Goal: Task Accomplishment & Management: Manage account settings

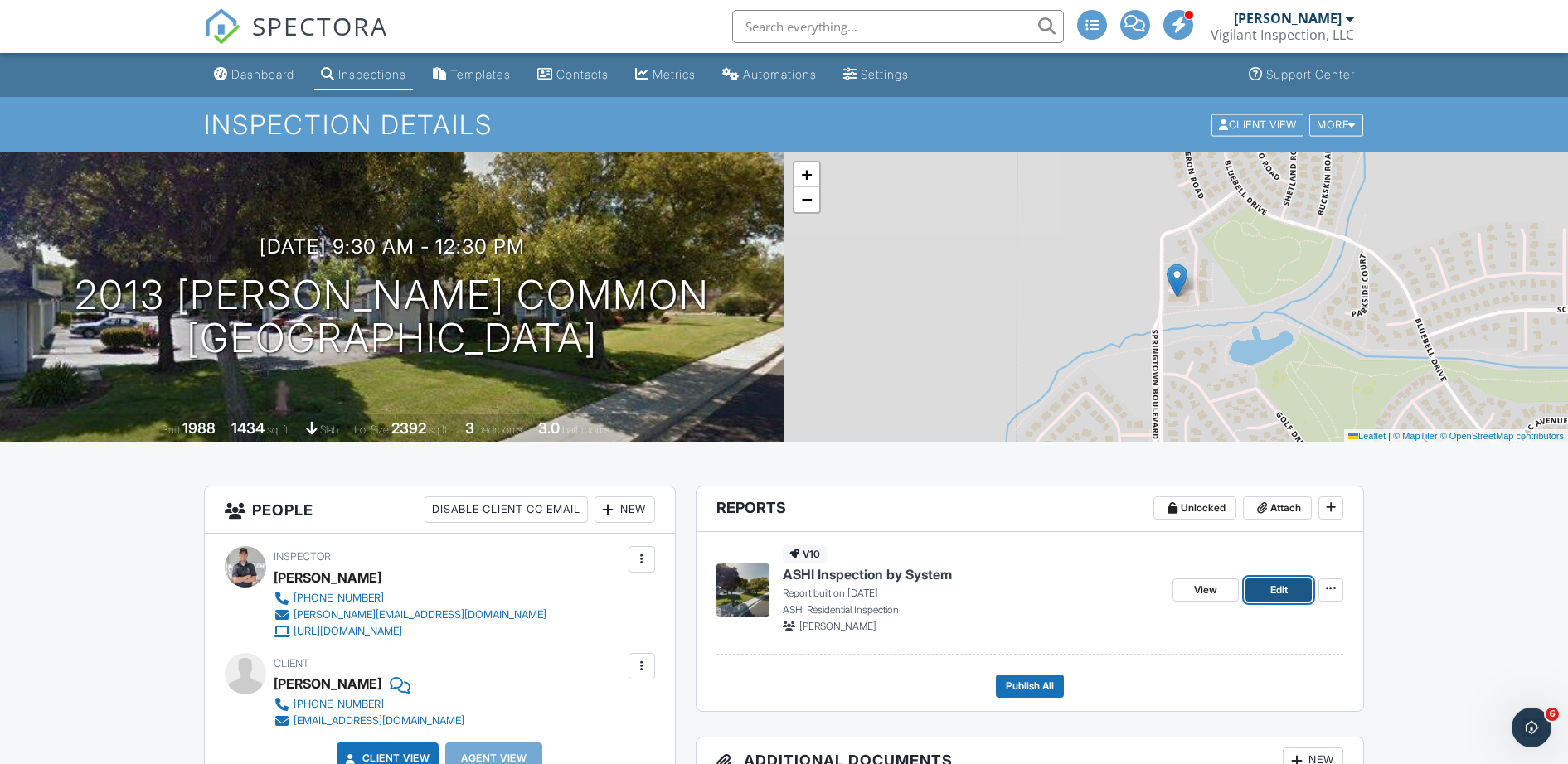
click at [1277, 588] on span "Edit" at bounding box center [1279, 591] width 17 height 17
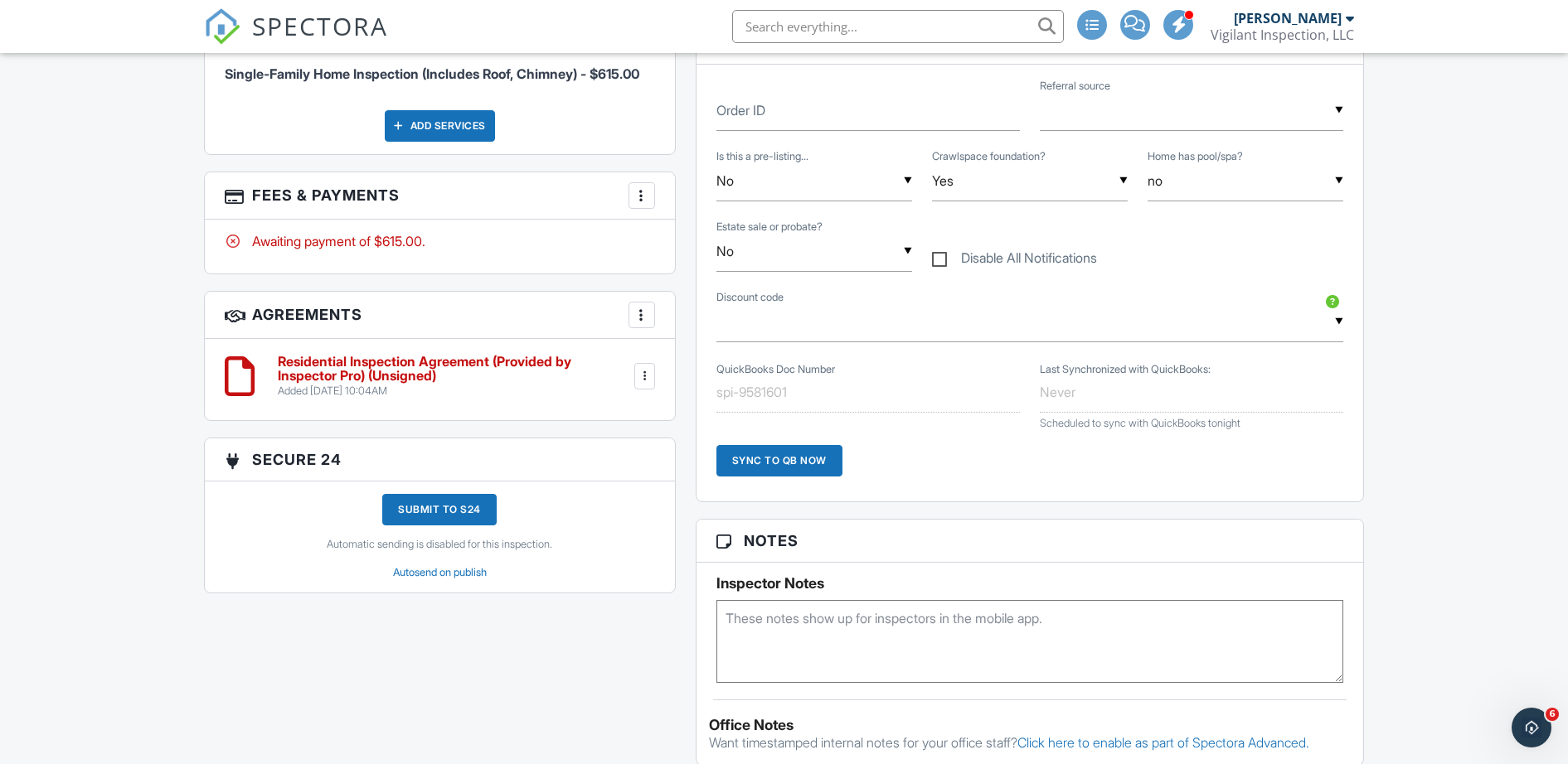
click at [1009, 184] on div "▼ Yes Yes No Yes No" at bounding box center [1030, 181] width 196 height 41
click at [976, 310] on span "No" at bounding box center [970, 307] width 44 height 42
type input "No"
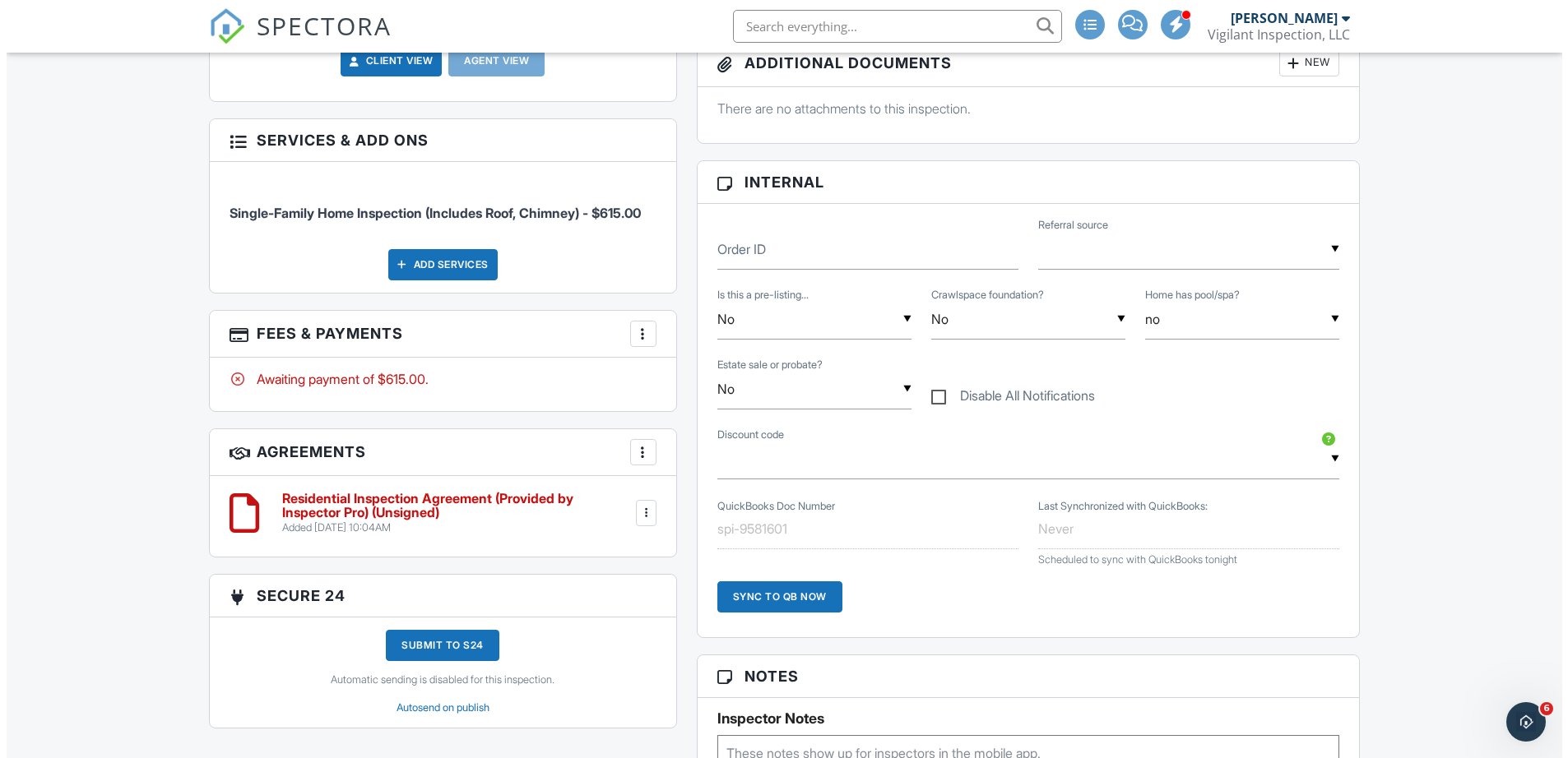
scroll to position [689, 0]
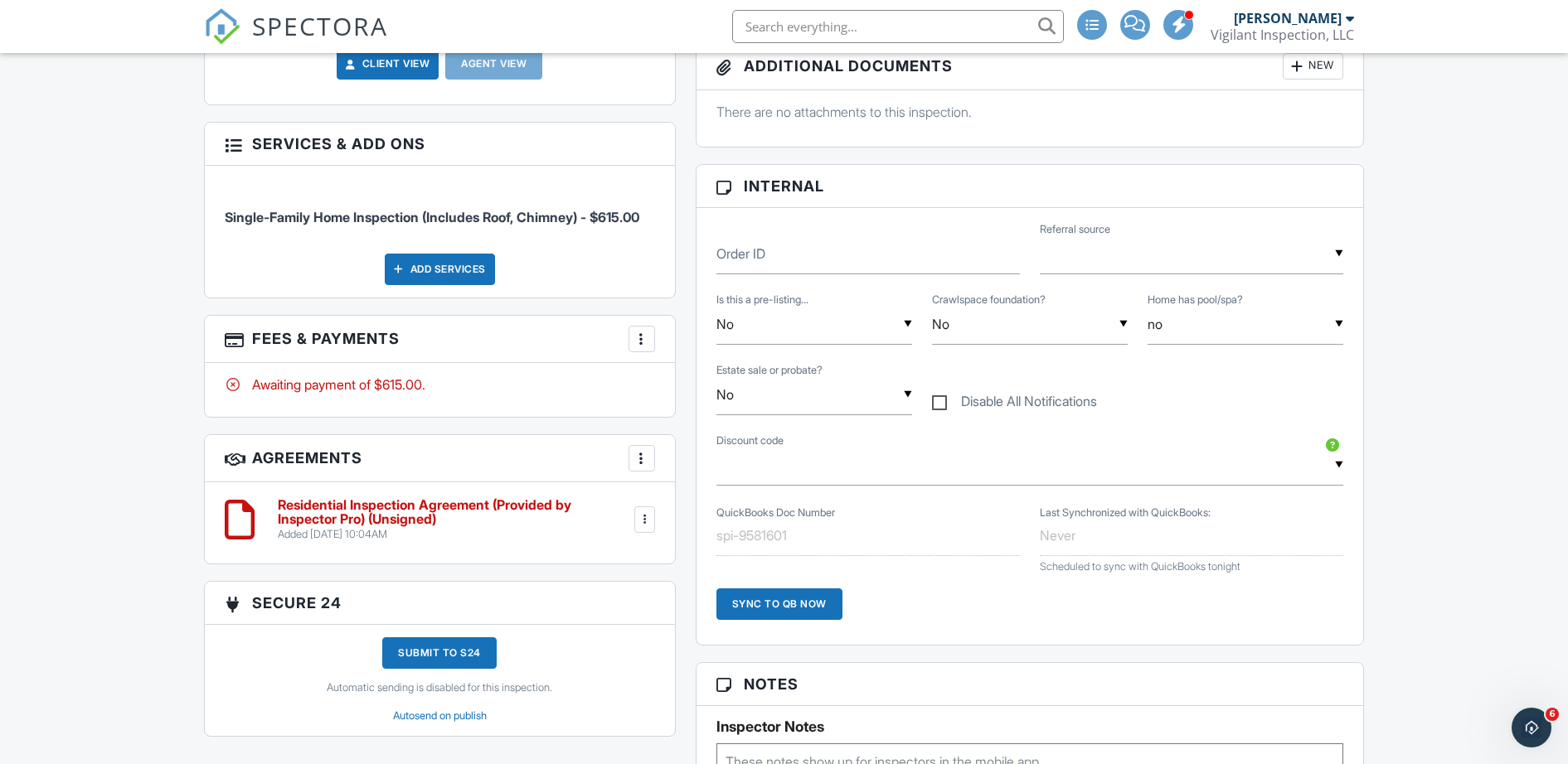
click at [640, 337] on div at bounding box center [642, 339] width 17 height 17
click at [692, 392] on li "Edit Fees & Payments" at bounding box center [725, 390] width 173 height 42
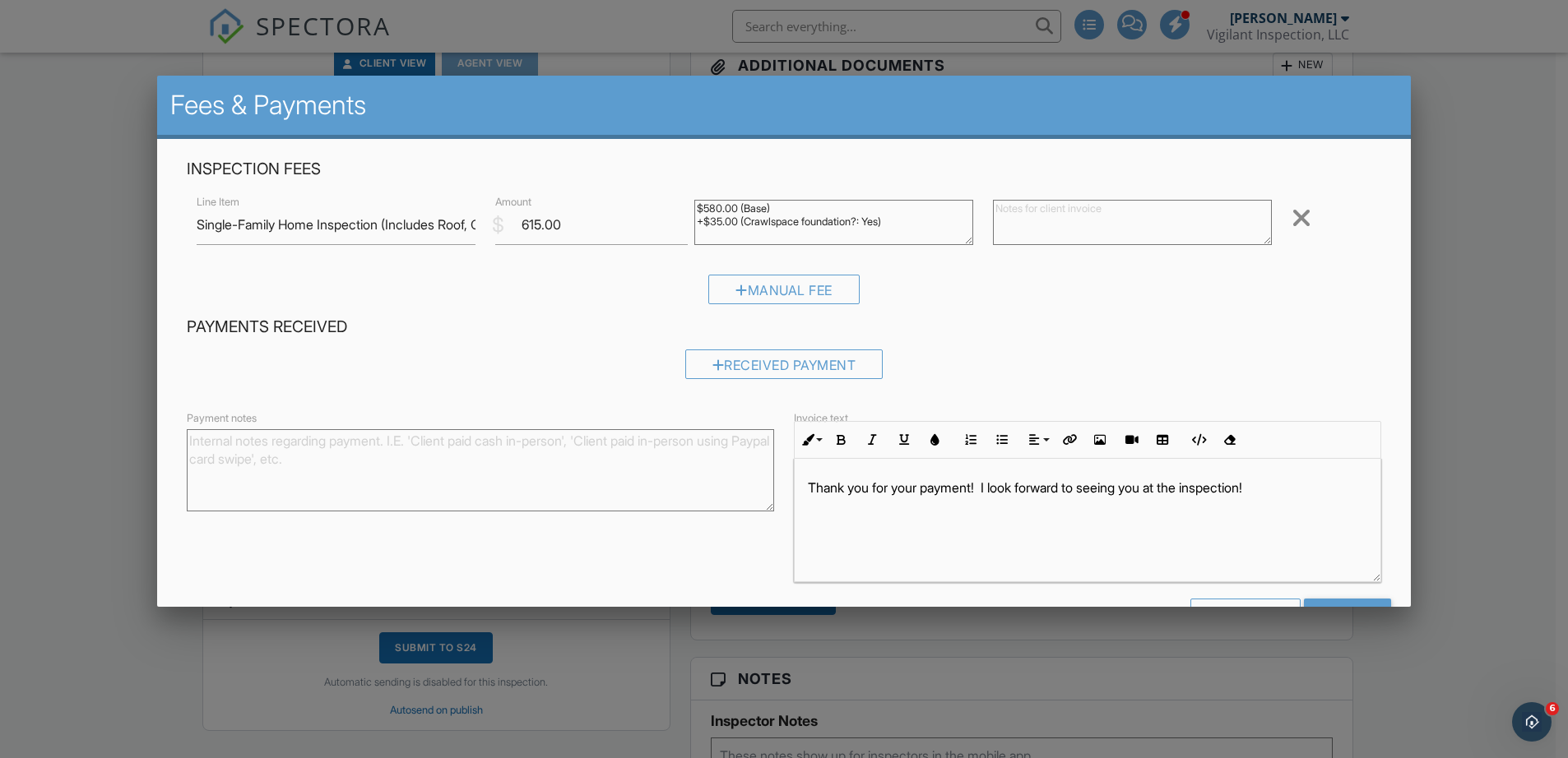
drag, startPoint x: 901, startPoint y: 223, endPoint x: 683, endPoint y: 225, distance: 218.0
click at [684, 225] on div "$580.00 (Base) +$35.00 (Crawlspace foundation?: Yes)" at bounding box center [833, 225] width 298 height 66
type textarea "$580.00 (Base)"
click at [594, 237] on input "615.00" at bounding box center [591, 225] width 193 height 41
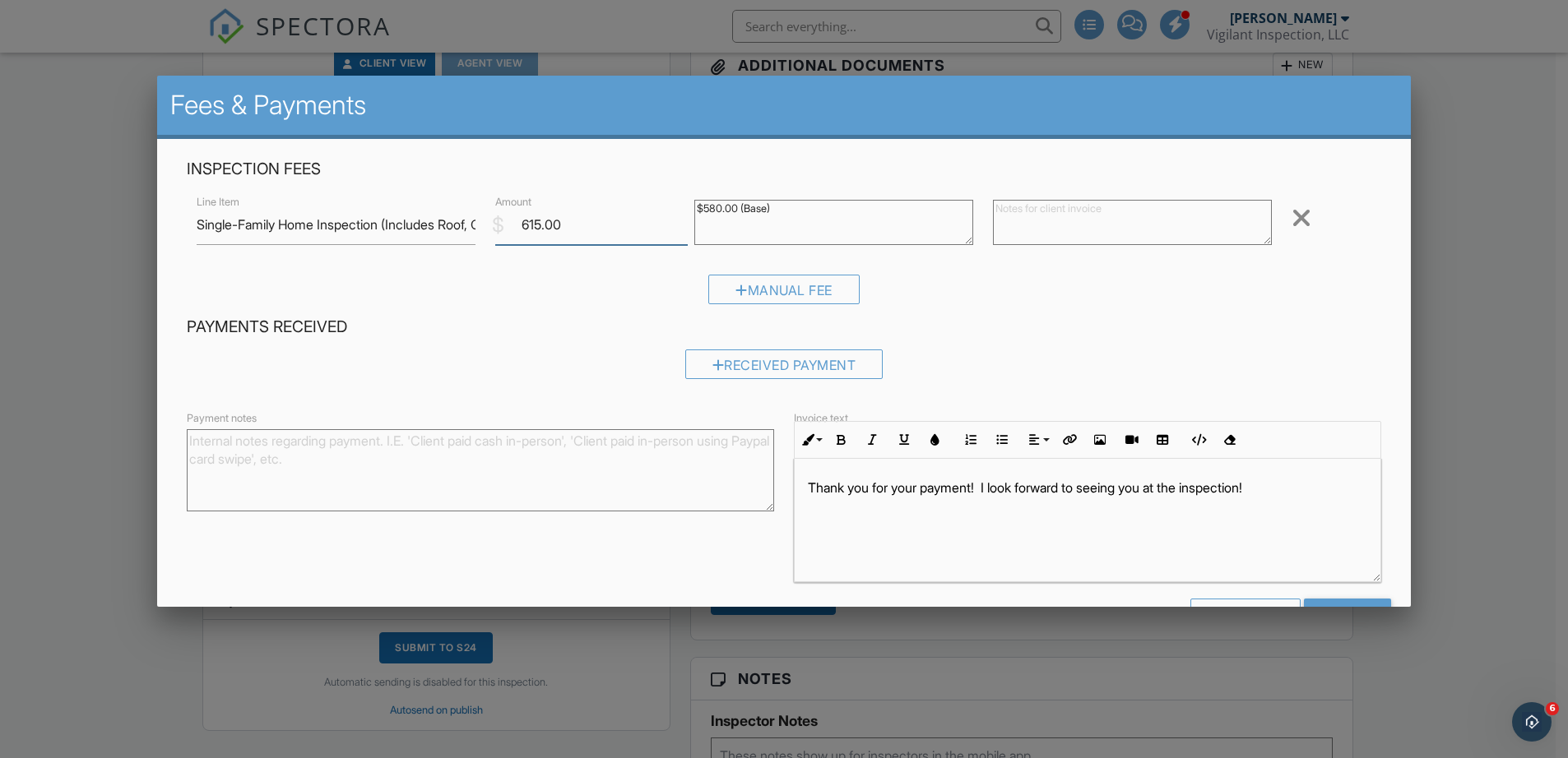
click at [594, 237] on input "615.00" at bounding box center [591, 225] width 193 height 41
type input "580"
click at [1104, 208] on textarea at bounding box center [1132, 222] width 279 height 45
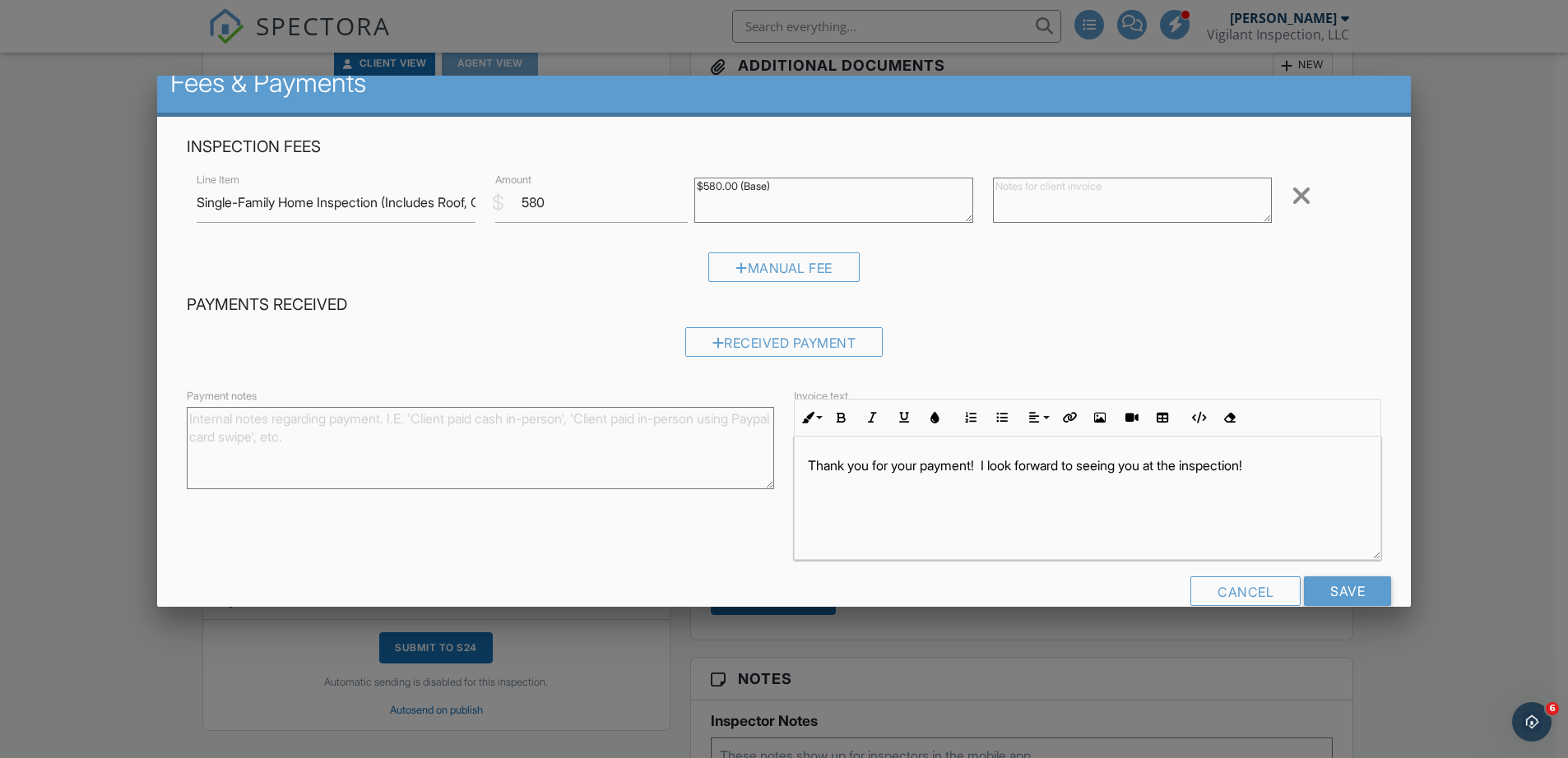
scroll to position [54, 0]
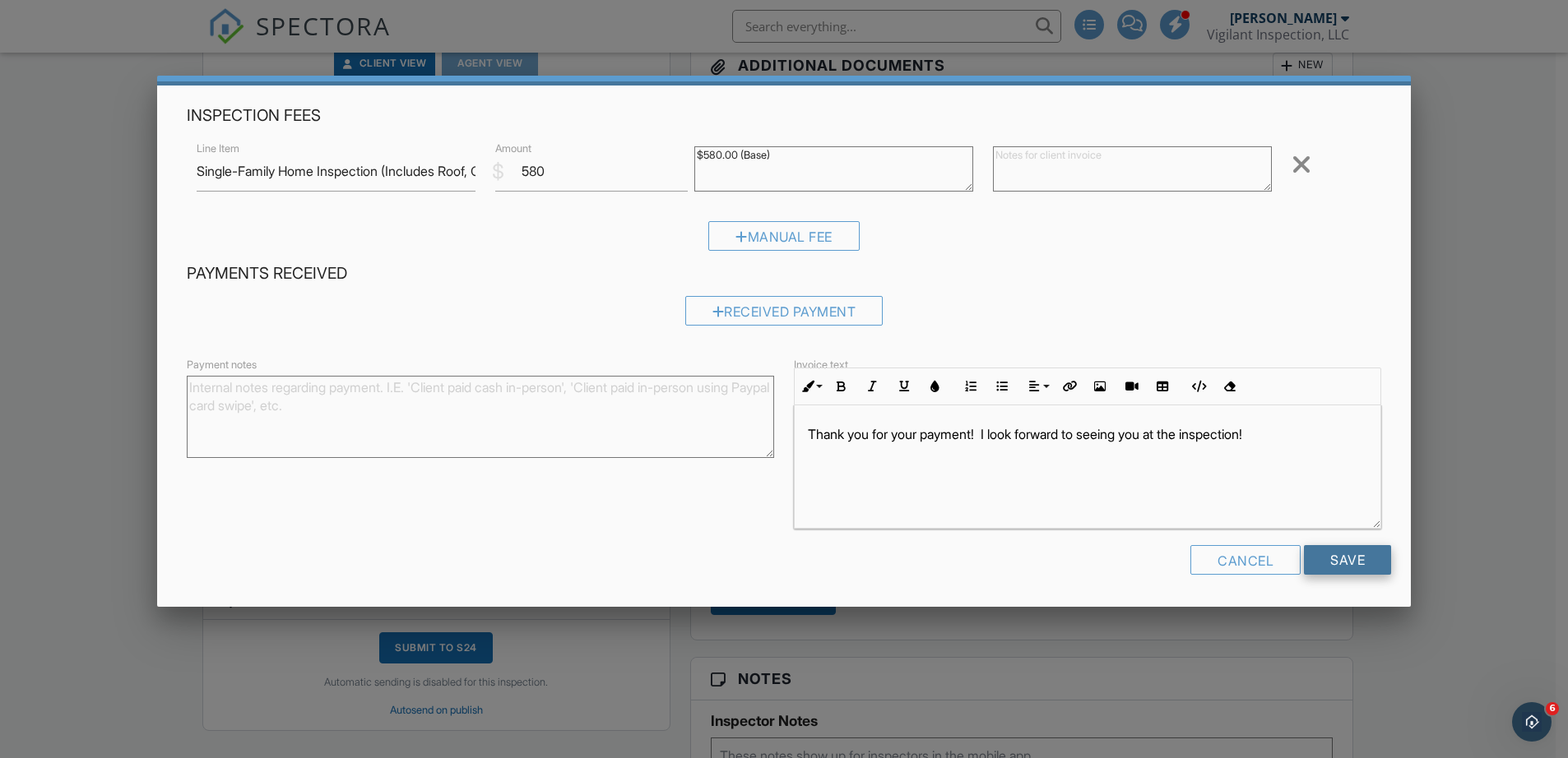
click at [1330, 560] on input "Save" at bounding box center [1346, 560] width 87 height 30
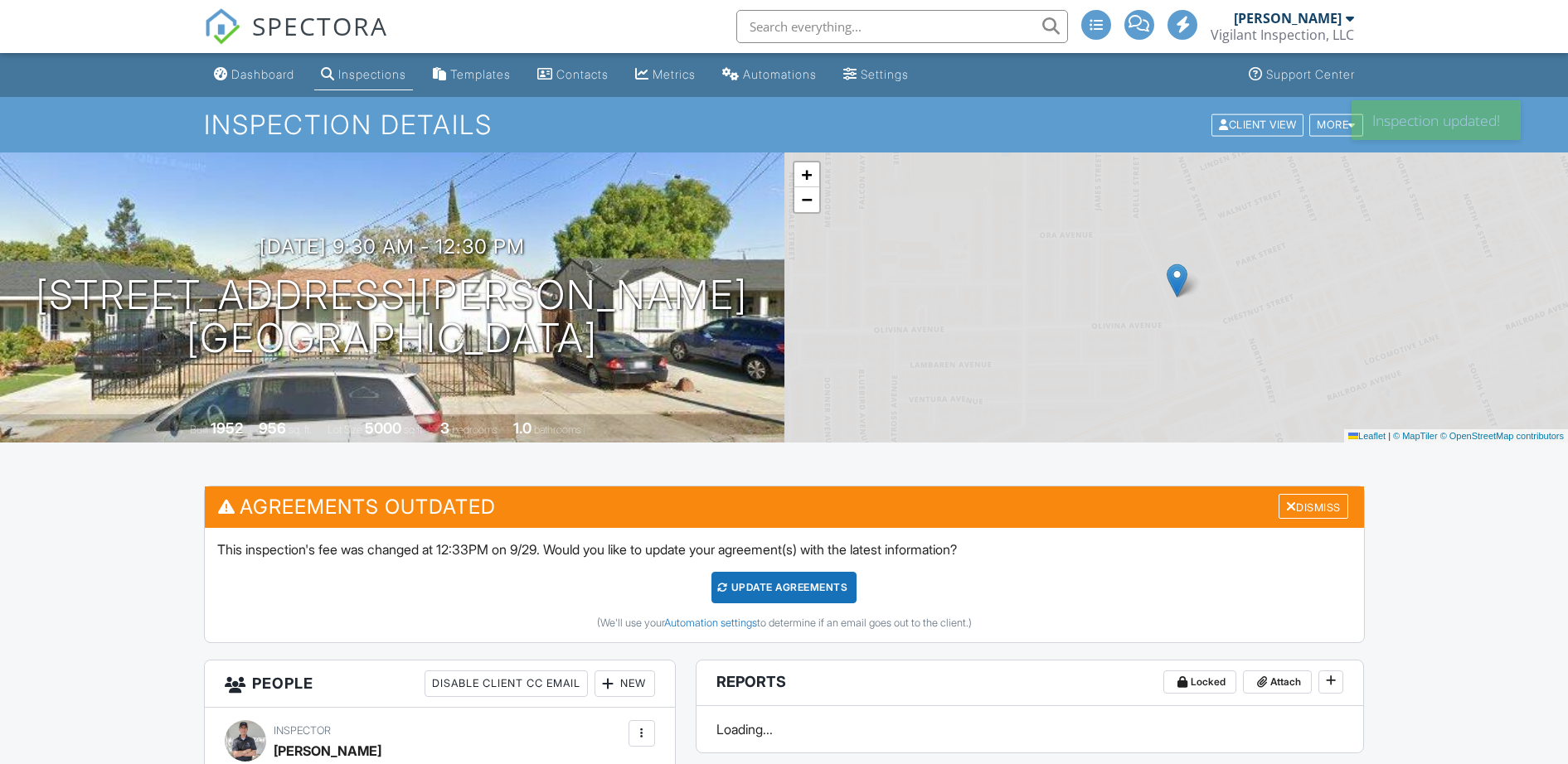
click at [789, 584] on div "Update Agreements" at bounding box center [784, 588] width 145 height 32
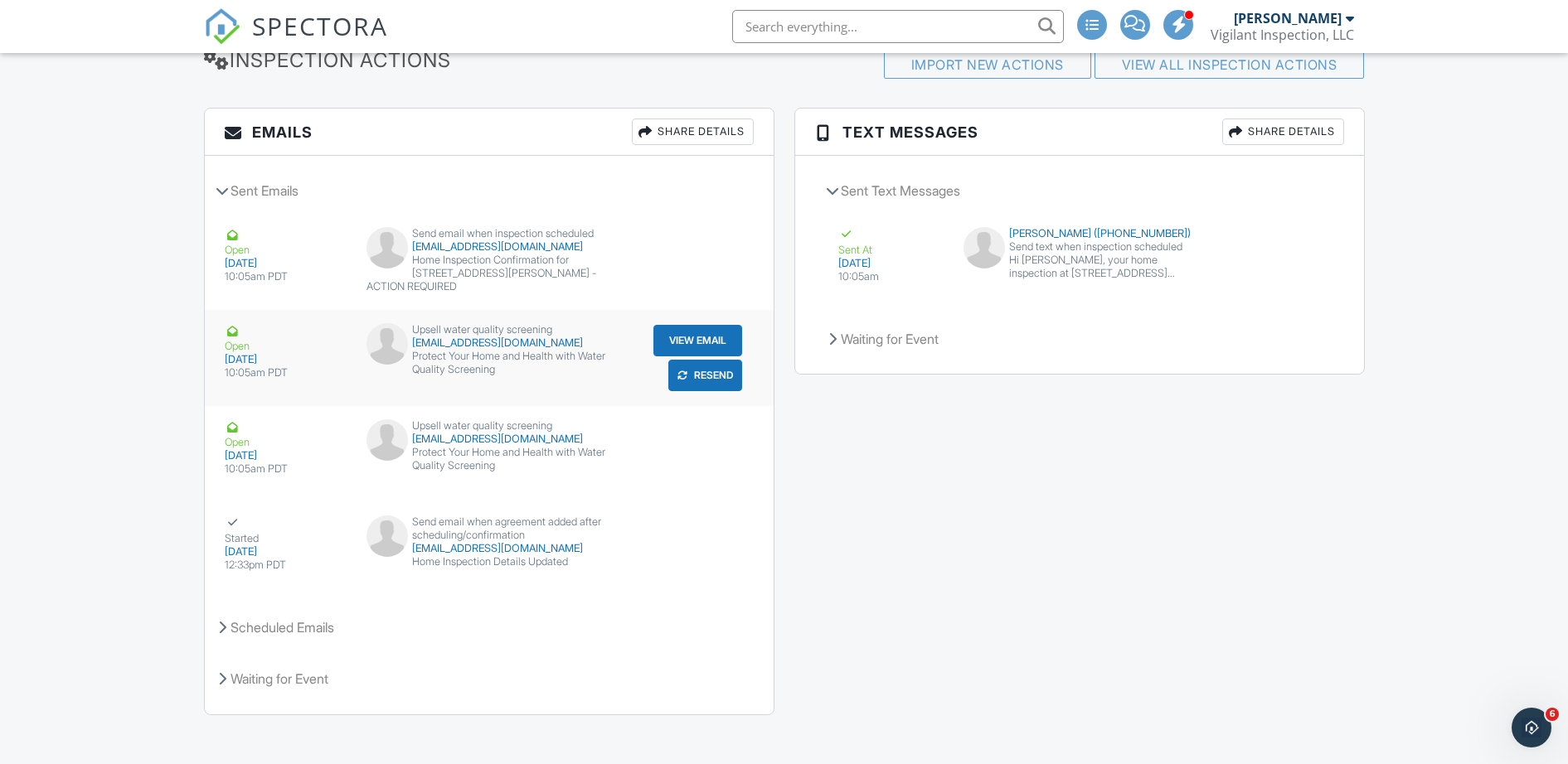
scroll to position [2040, 0]
